Goal: Check status

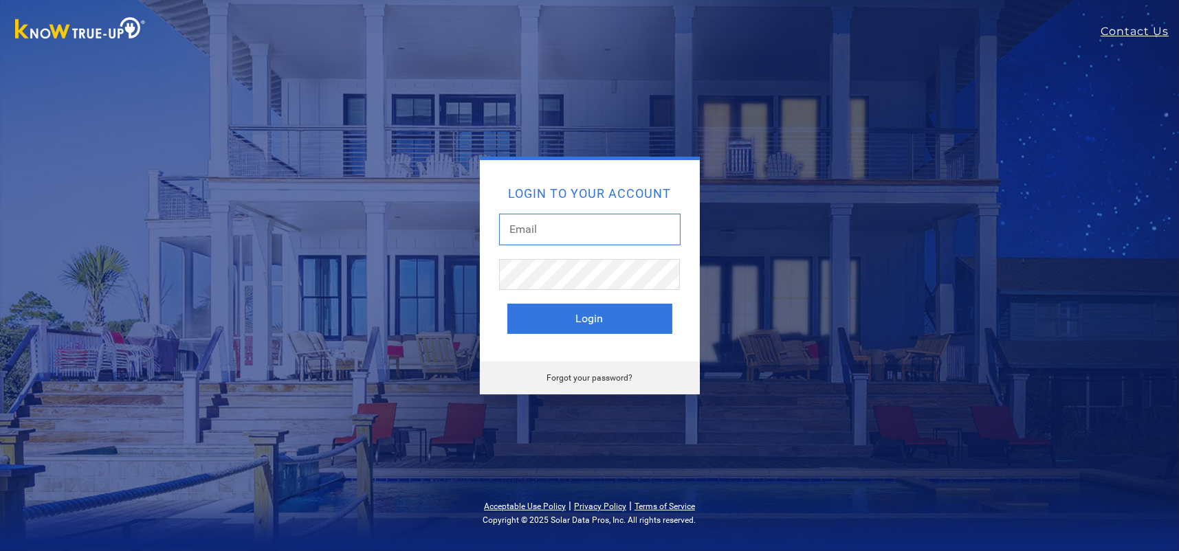
type input "[PERSON_NAME][EMAIL_ADDRESS][DOMAIN_NAME]"
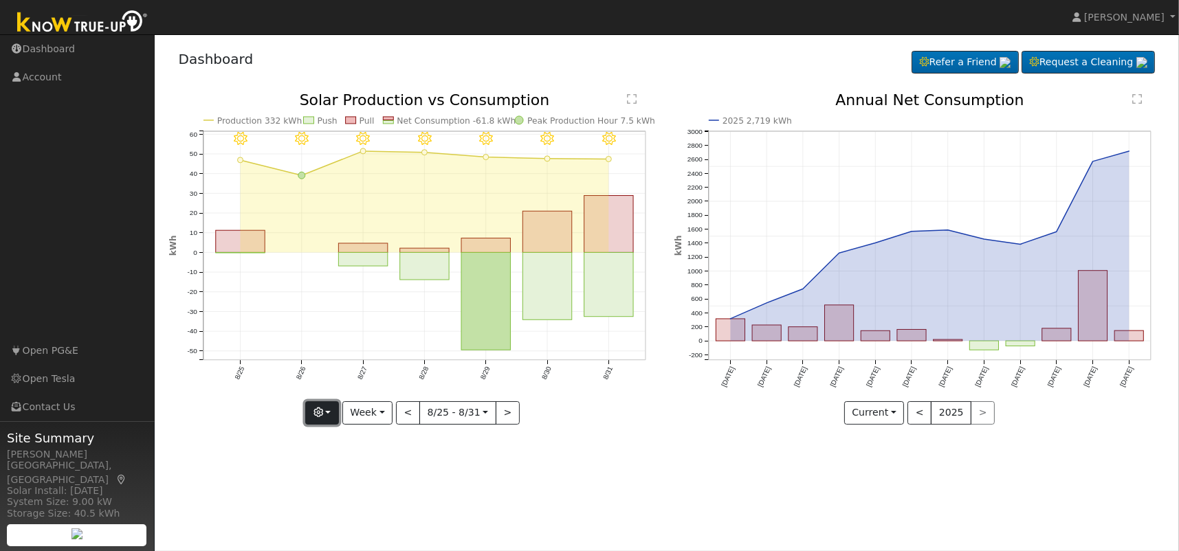
click at [331, 411] on button "button" at bounding box center [322, 412] width 34 height 23
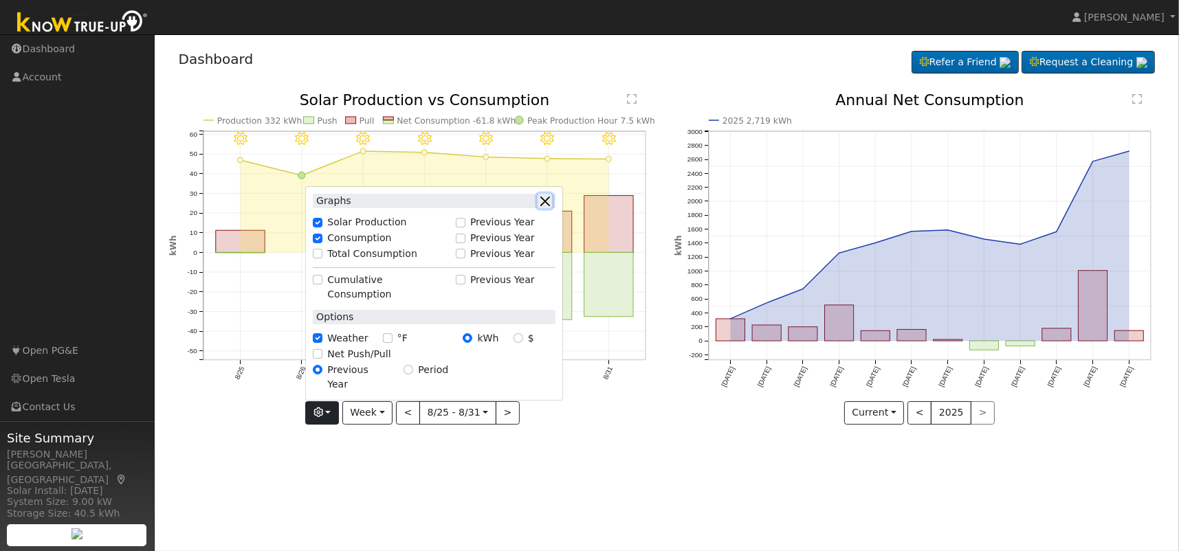
click at [551, 208] on button "button" at bounding box center [545, 201] width 14 height 14
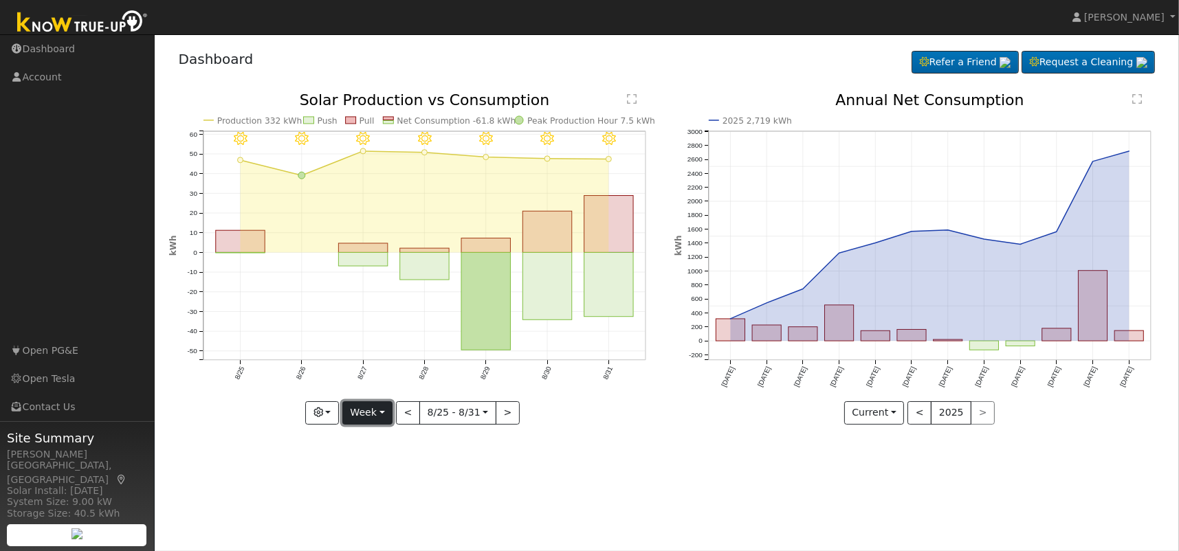
click at [385, 410] on button "Week" at bounding box center [367, 412] width 50 height 23
click at [384, 410] on button "Week" at bounding box center [367, 412] width 50 height 23
click at [382, 409] on button "Week" at bounding box center [367, 412] width 50 height 23
click at [370, 478] on link "Month" at bounding box center [391, 479] width 96 height 19
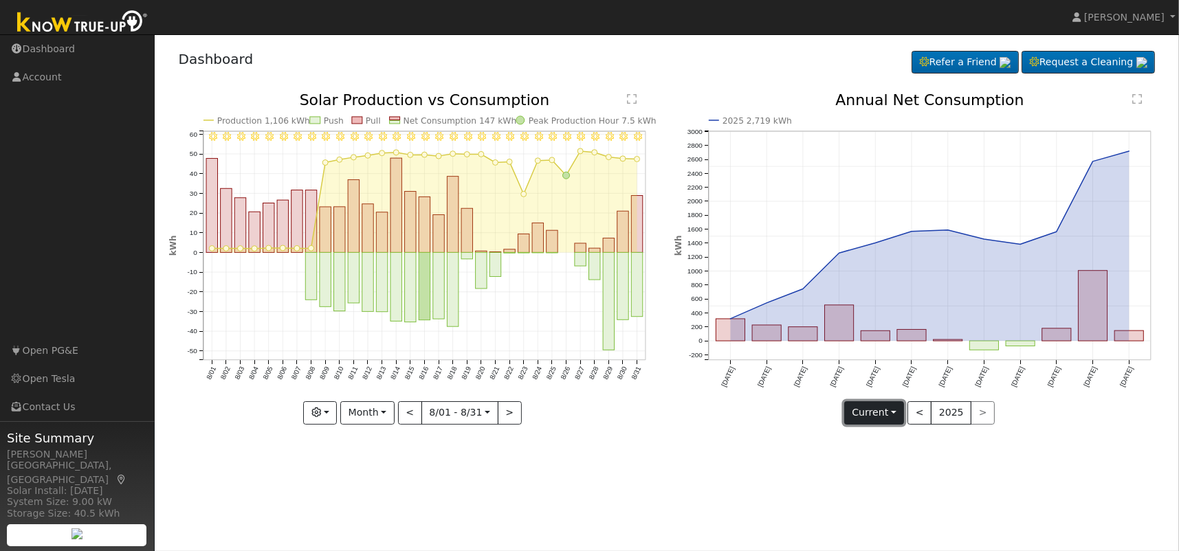
click at [896, 411] on button "Current" at bounding box center [874, 412] width 60 height 23
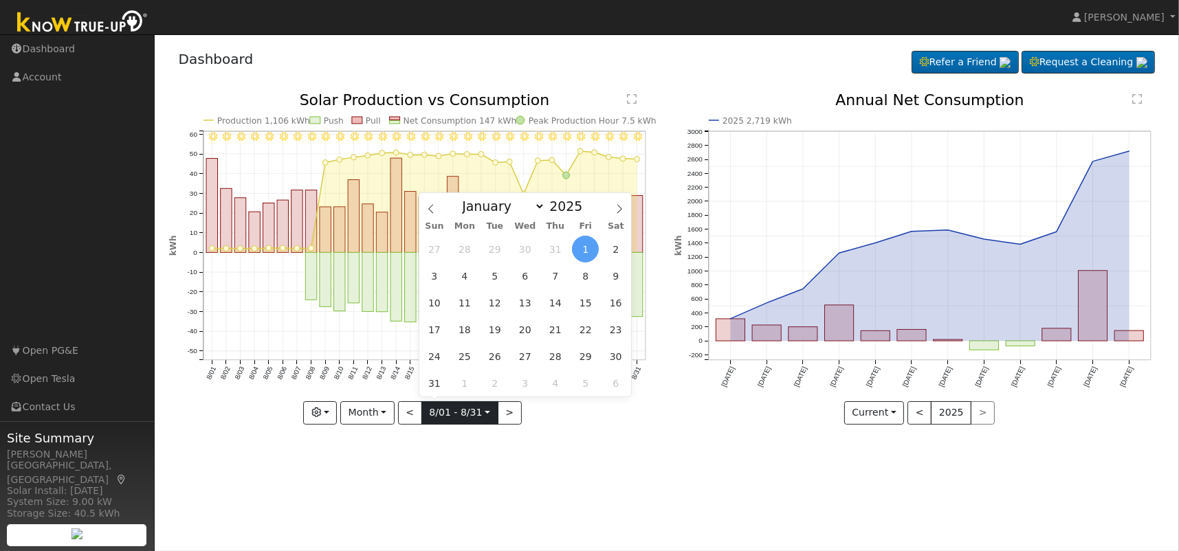
click at [483, 412] on input "[DATE]" at bounding box center [460, 413] width 76 height 22
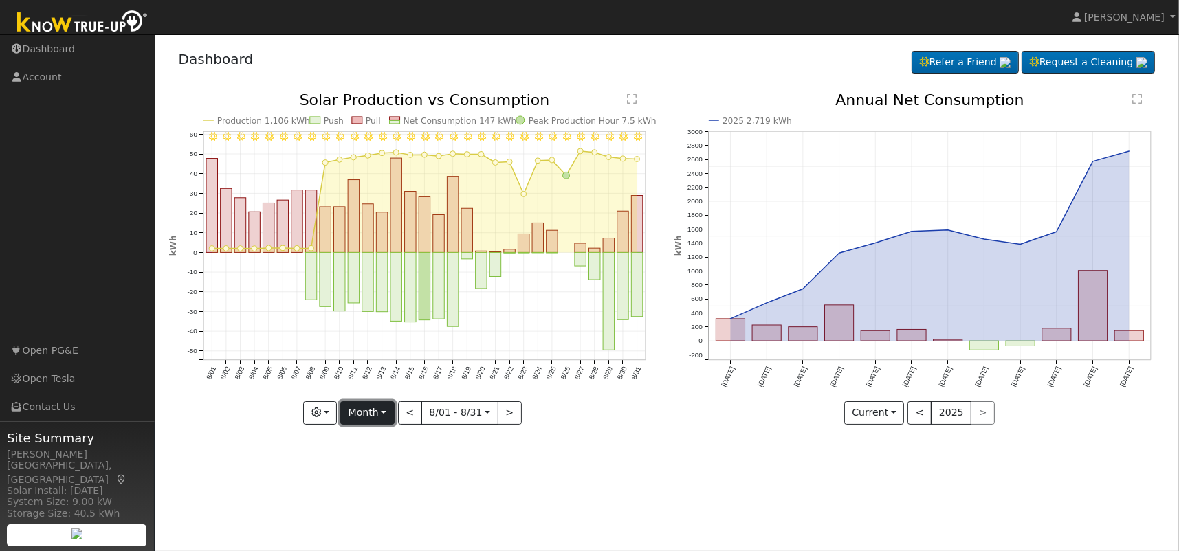
click at [384, 409] on button "Month" at bounding box center [367, 412] width 54 height 23
click at [366, 495] on link "Year" at bounding box center [389, 498] width 96 height 19
type input "[DATE]"
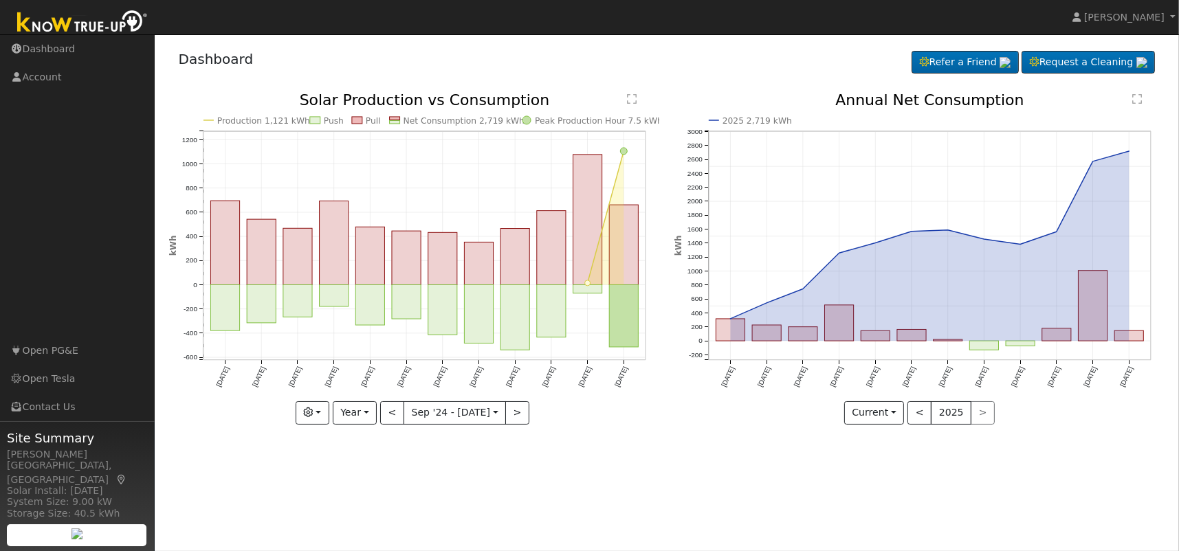
click at [1137, 100] on text "" at bounding box center [1137, 98] width 10 height 11
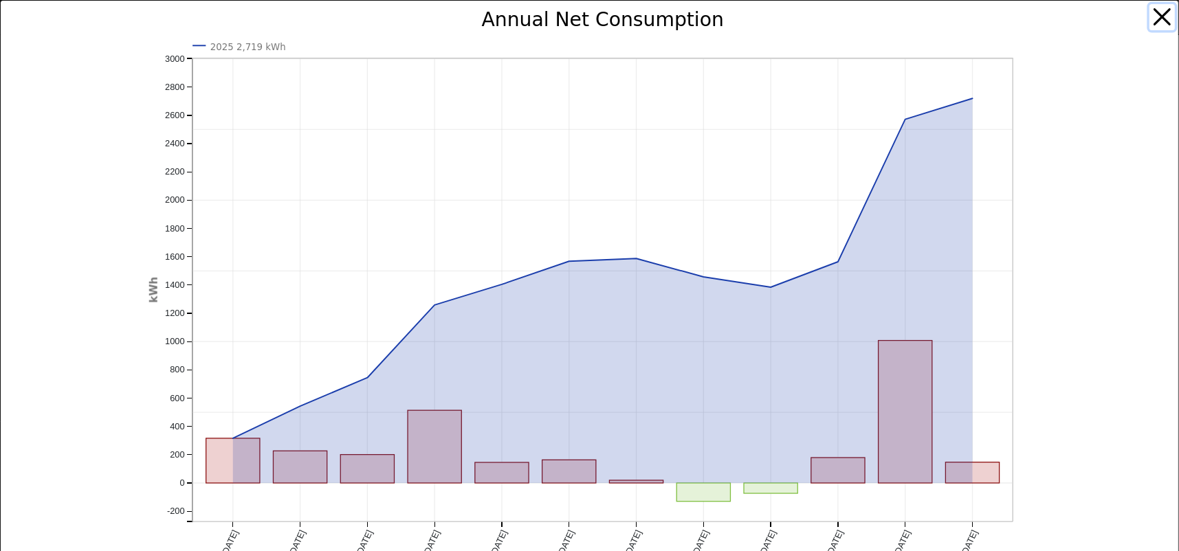
click at [1149, 16] on button "button" at bounding box center [1162, 17] width 26 height 26
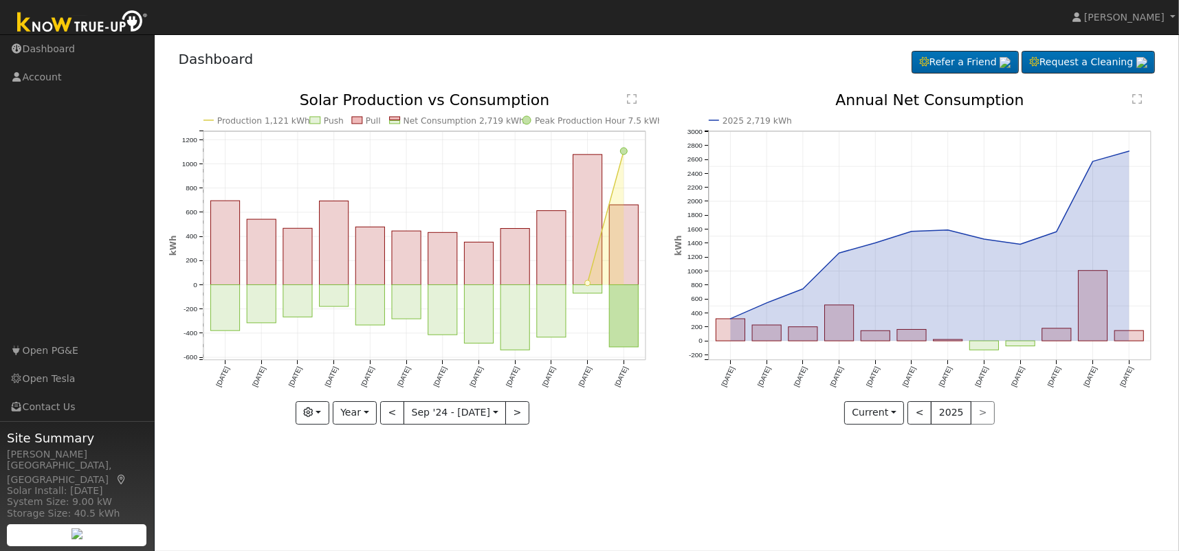
click at [631, 98] on text "" at bounding box center [632, 98] width 10 height 11
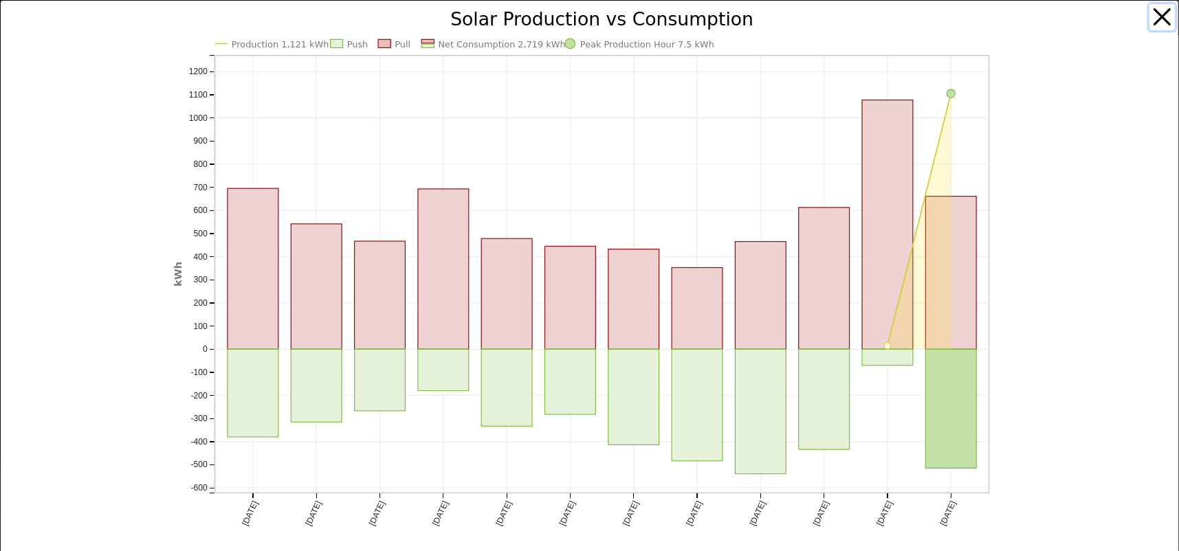
click at [1149, 16] on button "button" at bounding box center [1162, 17] width 26 height 26
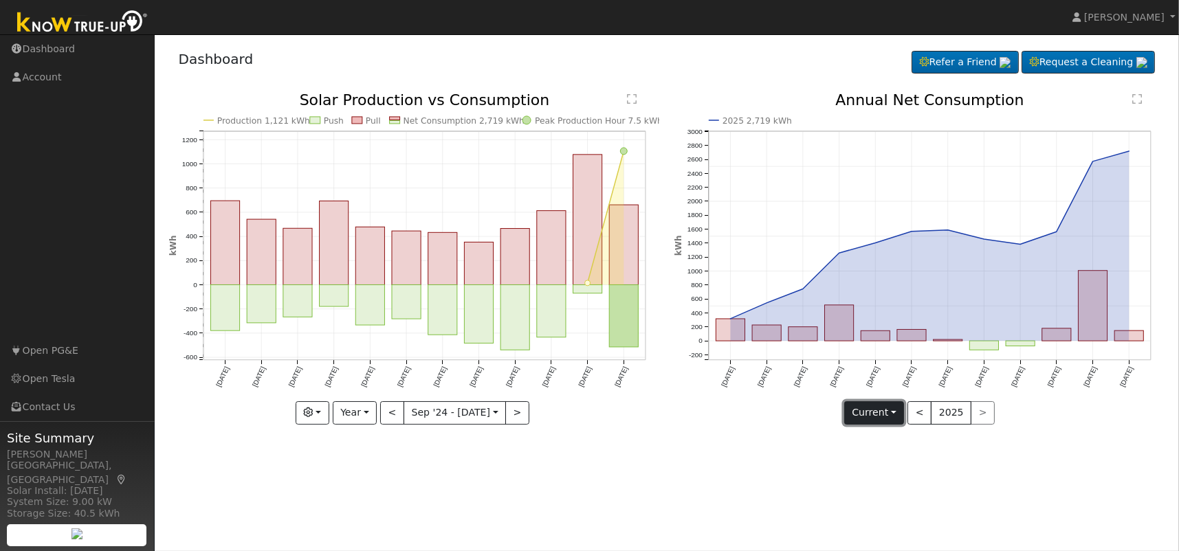
click at [894, 410] on button "Current" at bounding box center [874, 412] width 60 height 23
click at [887, 442] on link "Compare Previous" at bounding box center [898, 441] width 107 height 19
click at [951, 410] on button "2025" at bounding box center [955, 412] width 41 height 23
click at [922, 412] on button "<" at bounding box center [924, 412] width 24 height 23
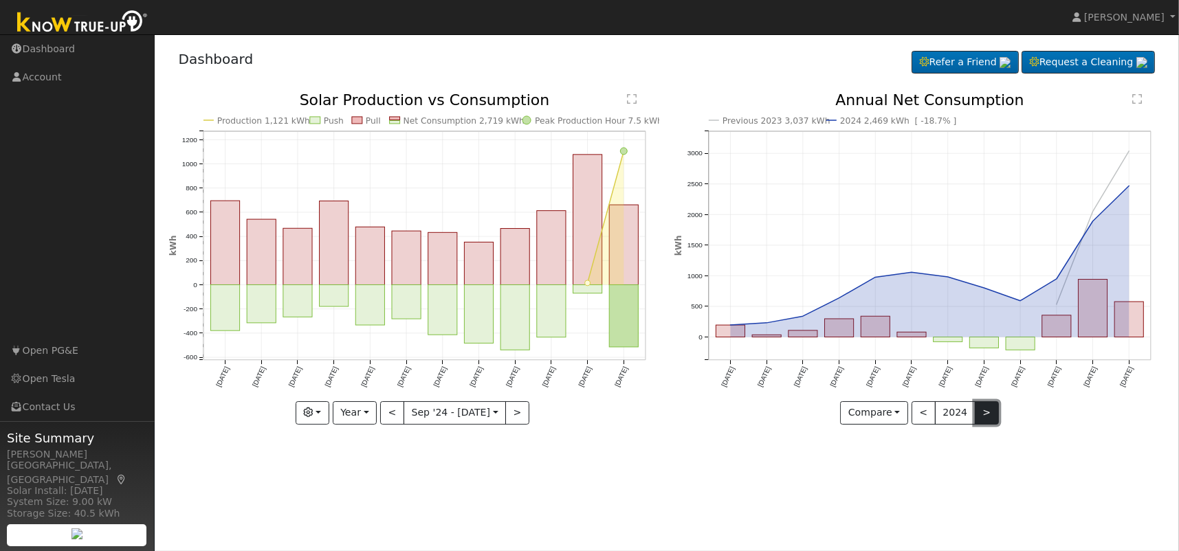
click at [978, 410] on button ">" at bounding box center [987, 412] width 24 height 23
